Goal: Use online tool/utility: Utilize a website feature to perform a specific function

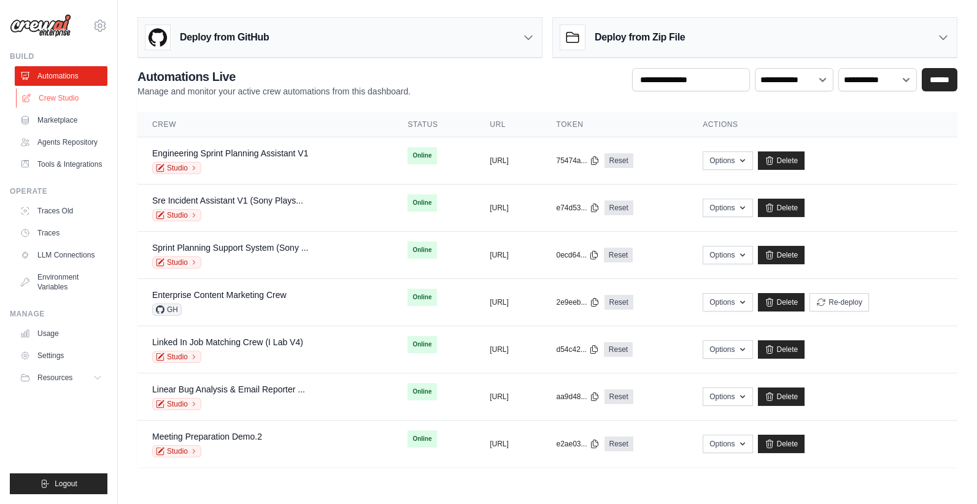
click at [80, 99] on link "Crew Studio" at bounding box center [62, 98] width 93 height 20
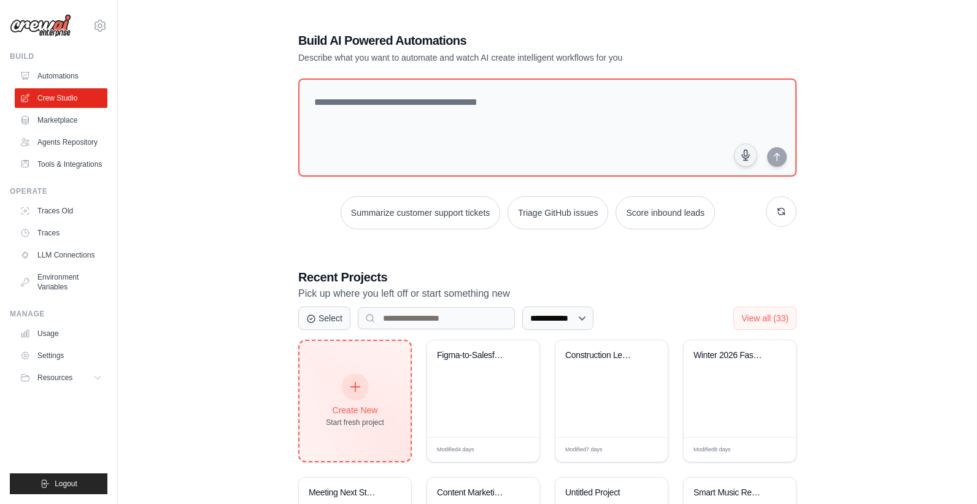
click at [351, 367] on div "Create New Start fresh project" at bounding box center [354, 401] width 111 height 120
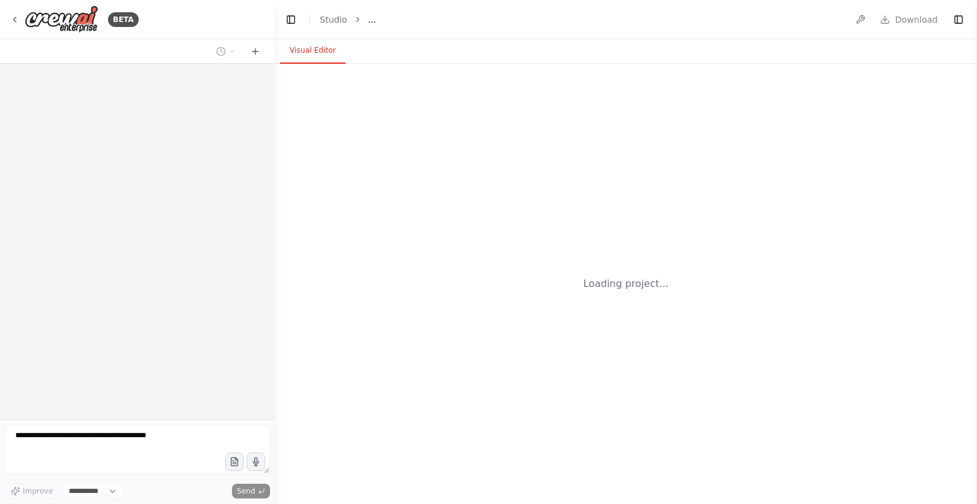
select select "****"
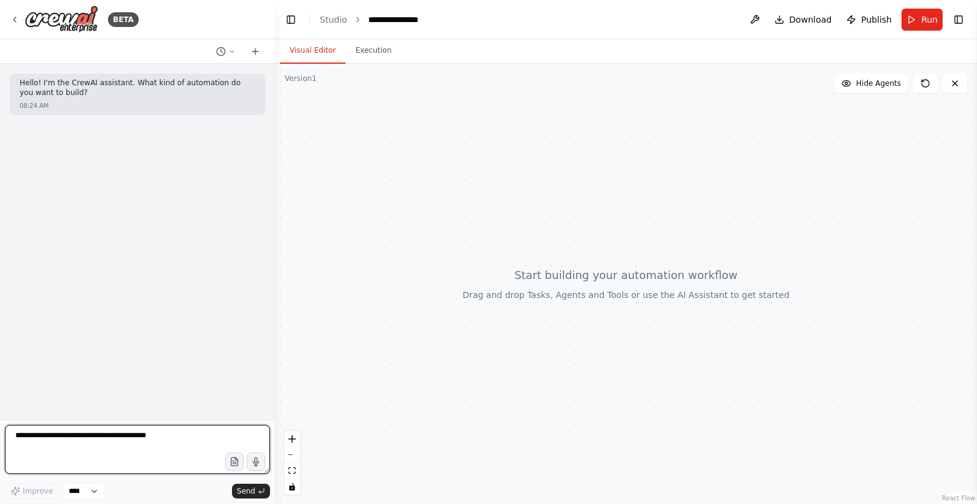
click at [118, 443] on textarea at bounding box center [137, 449] width 265 height 49
type textarea "*"
type textarea "**********"
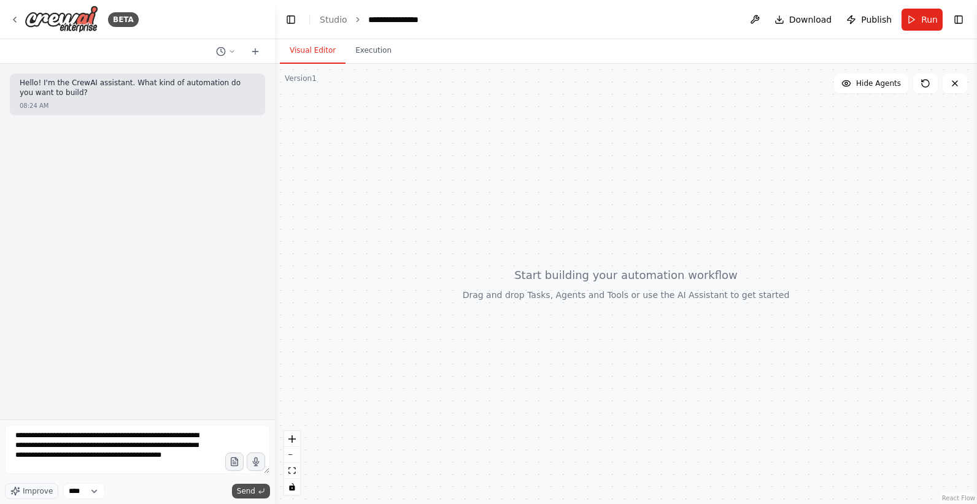
click at [247, 489] on span "Send" at bounding box center [246, 491] width 18 height 10
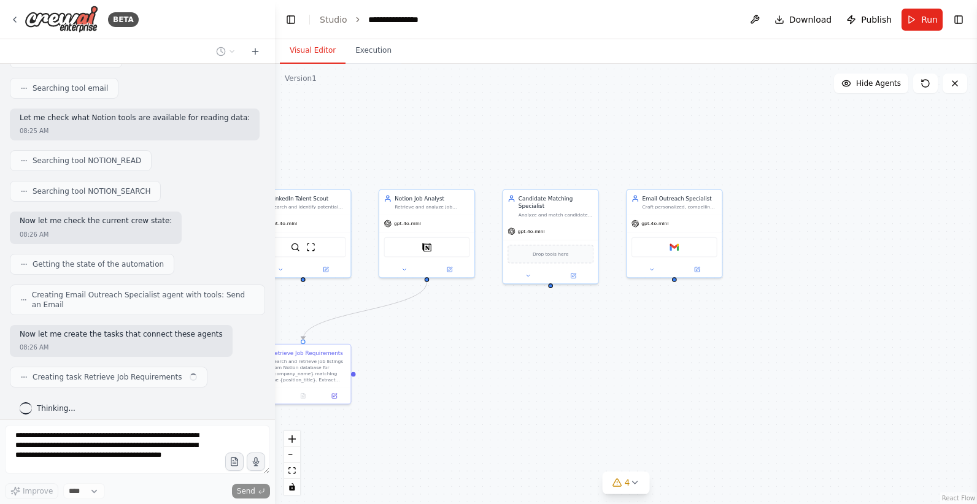
scroll to position [983, 0]
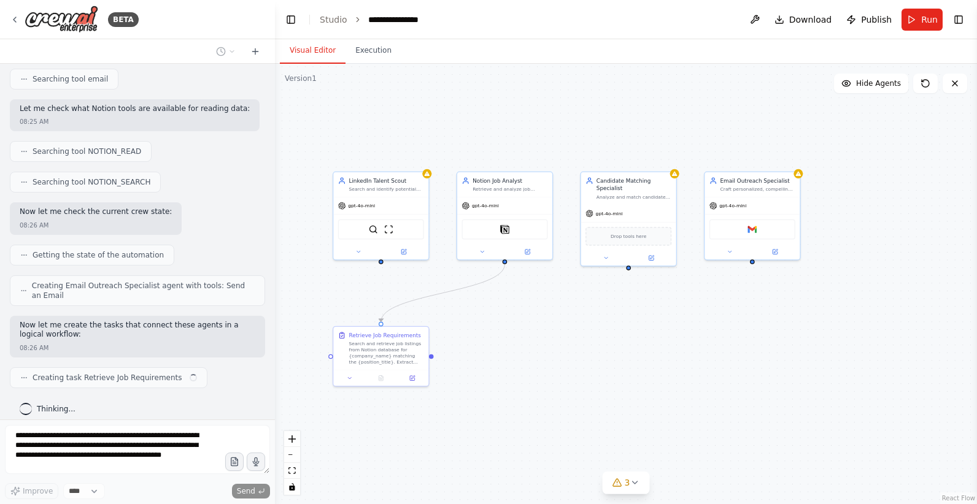
drag, startPoint x: 697, startPoint y: 350, endPoint x: 637, endPoint y: 321, distance: 67.0
click at [637, 321] on div ".deletable-edge-delete-btn { width: 20px; height: 20px; border: 0px solid #ffff…" at bounding box center [626, 284] width 702 height 440
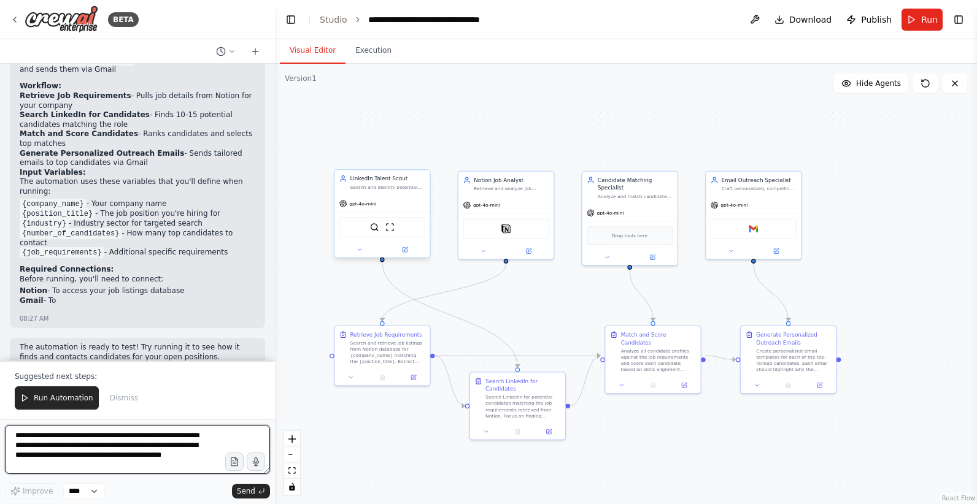
scroll to position [1634, 0]
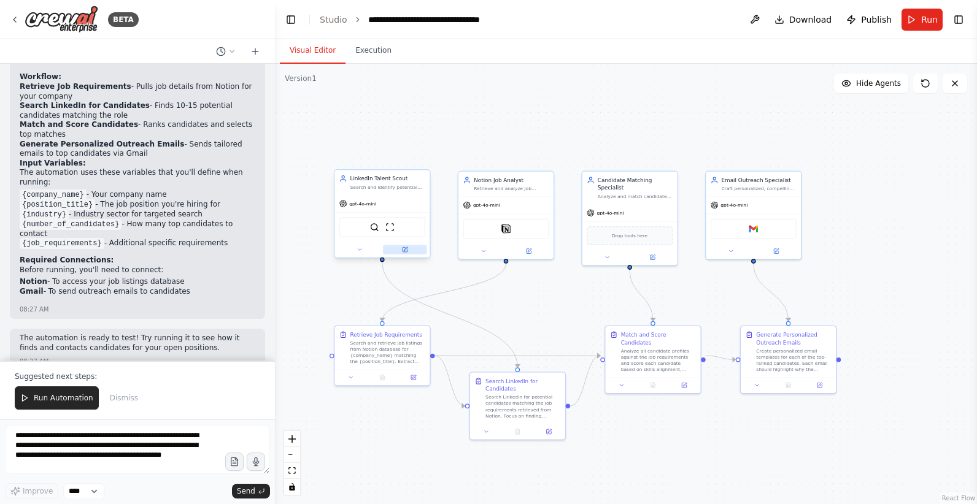
click at [406, 253] on button at bounding box center [405, 249] width 44 height 9
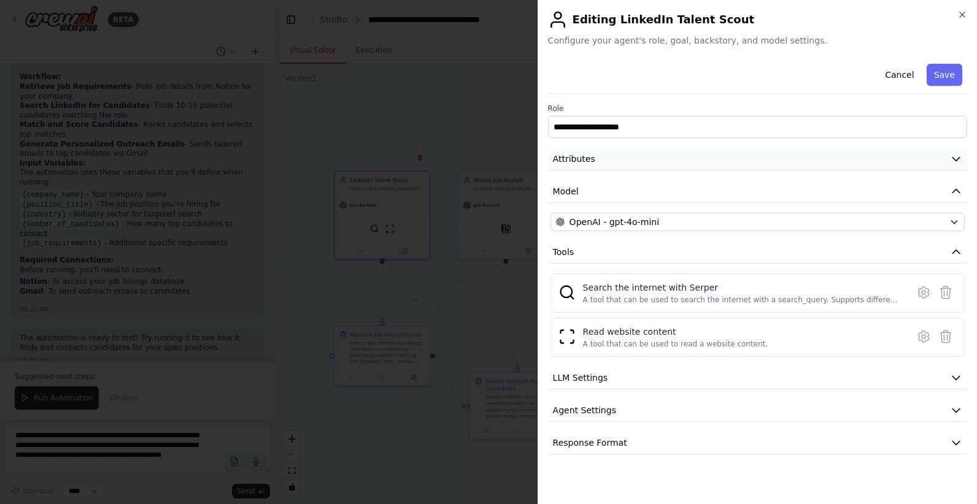
click at [724, 157] on button "Attributes" at bounding box center [757, 159] width 419 height 23
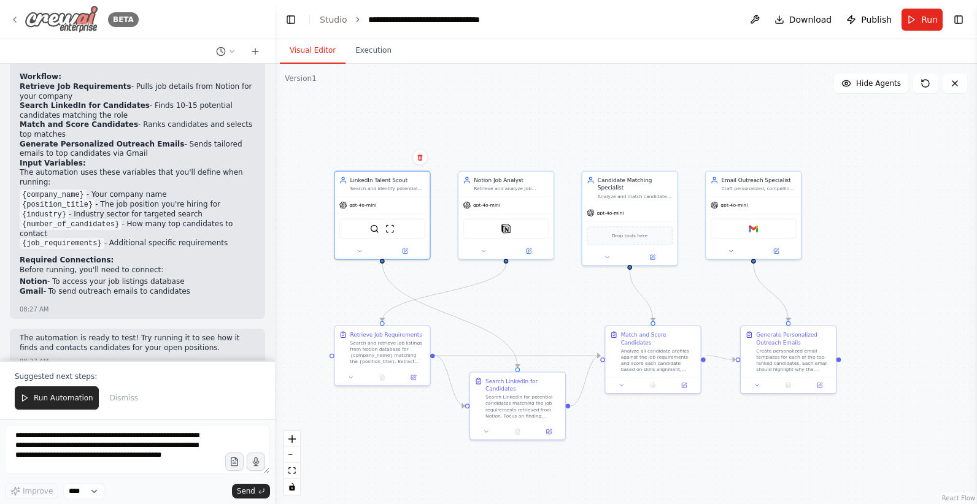
click at [69, 23] on img at bounding box center [62, 20] width 74 height 28
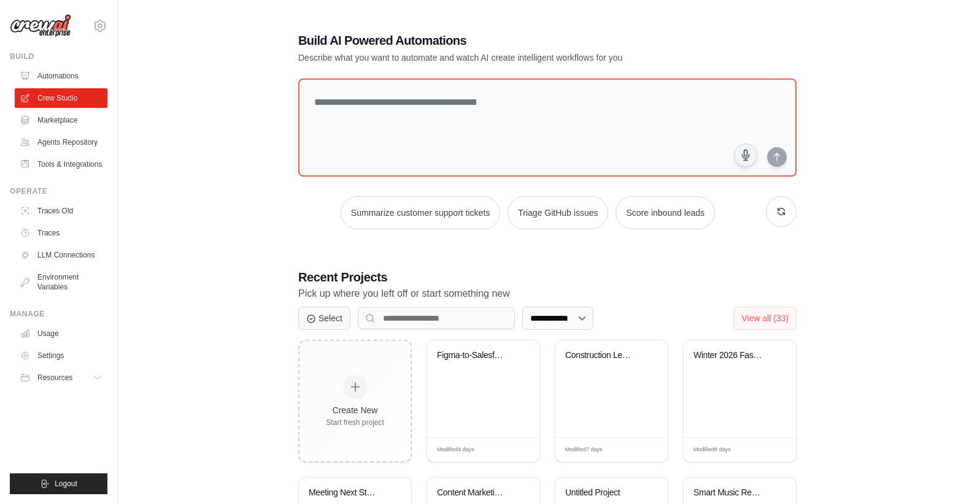
click at [55, 36] on img at bounding box center [40, 25] width 61 height 23
